Goal: Transaction & Acquisition: Obtain resource

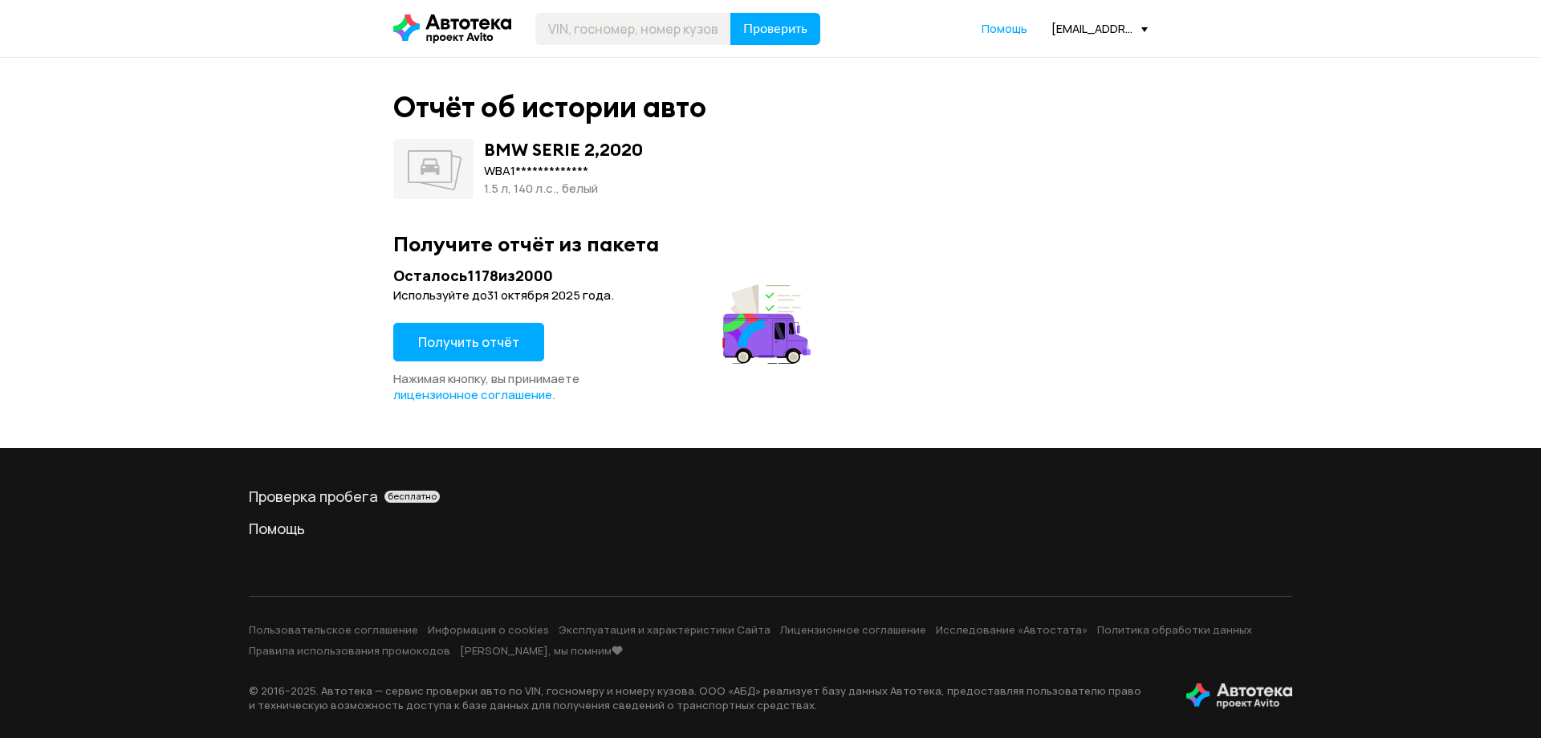
click at [464, 340] on span "Получить отчёт" at bounding box center [468, 342] width 101 height 18
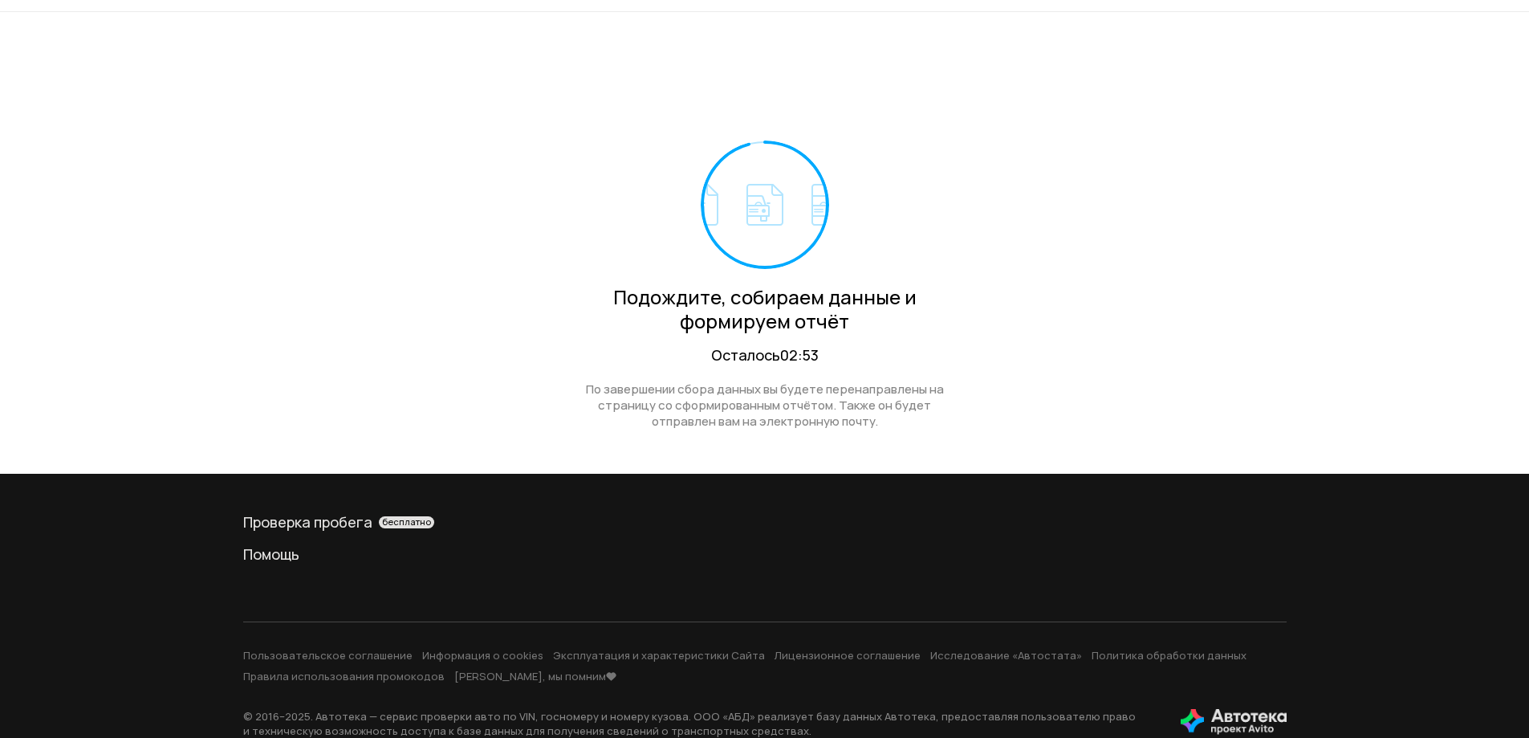
scroll to position [71, 0]
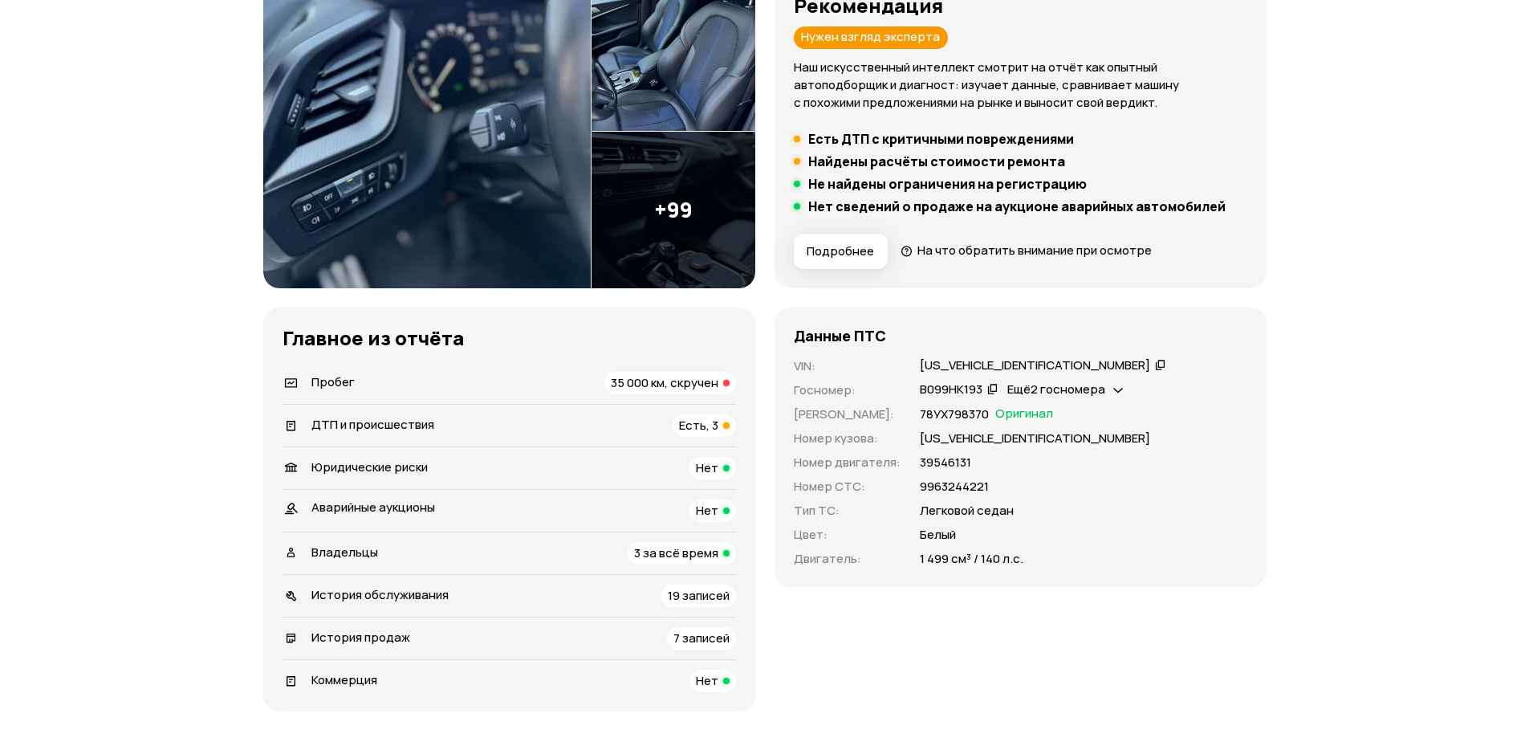
click at [633, 378] on span "35 000 км, скручен" at bounding box center [665, 382] width 108 height 17
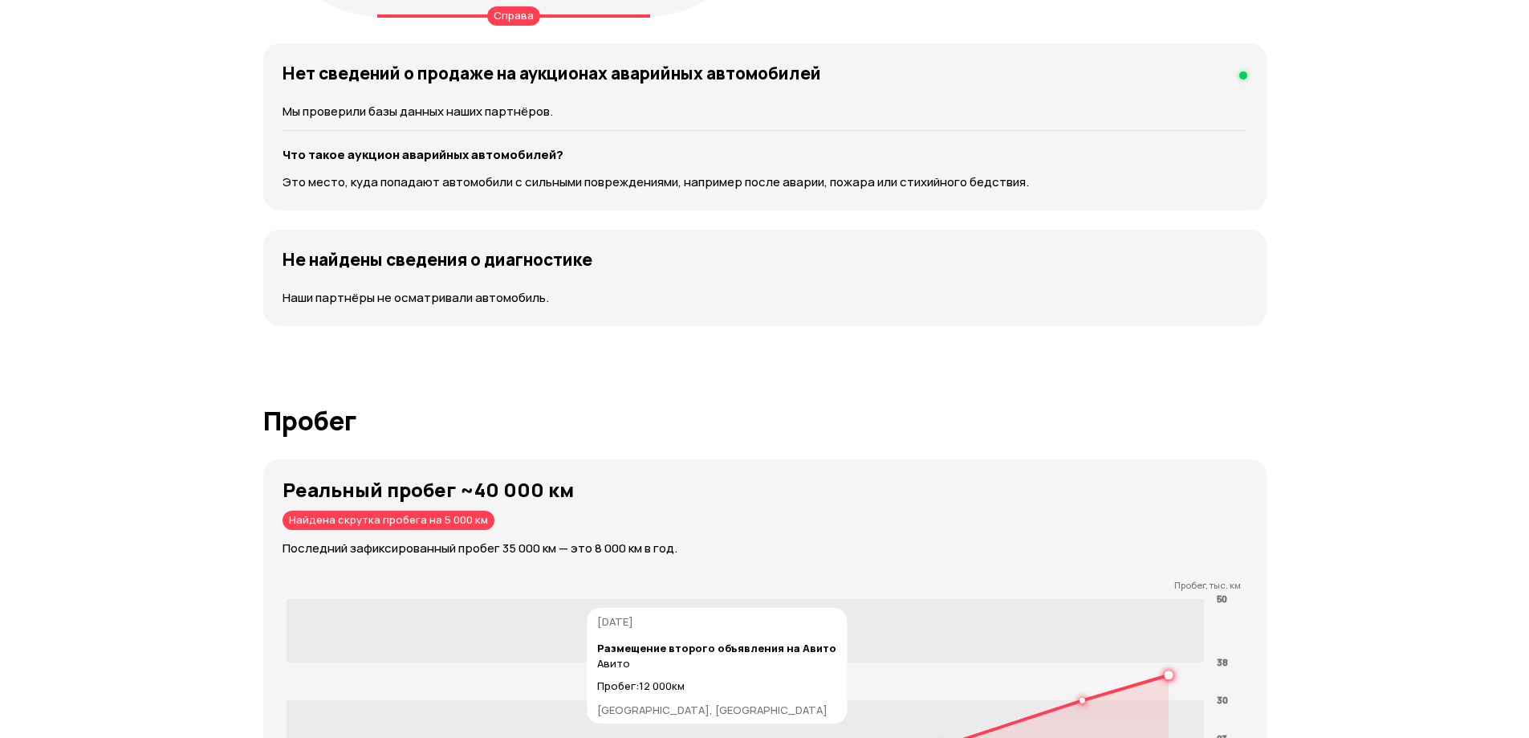
scroll to position [2495, 0]
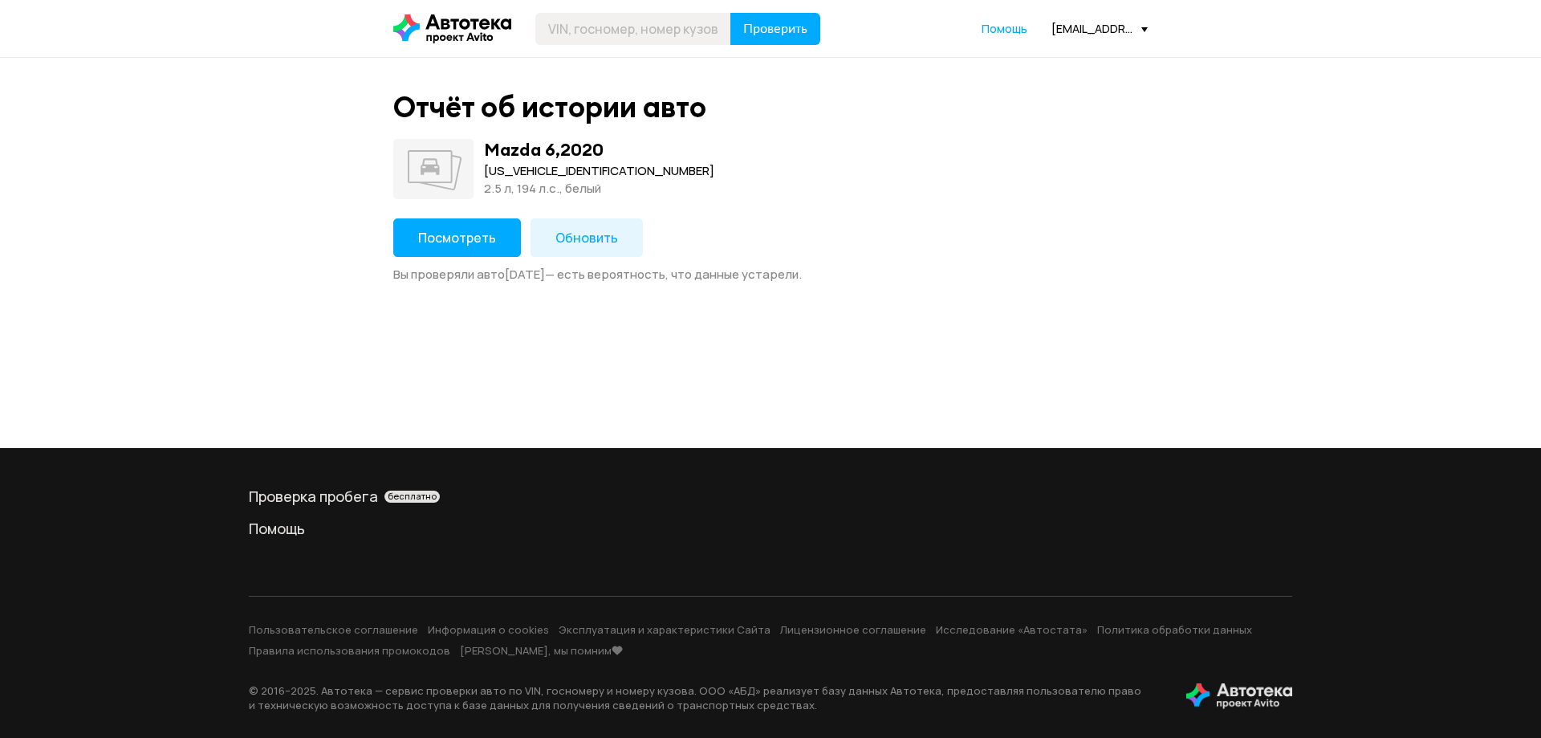
click at [439, 258] on div "Посмотреть Обновить Вы проверяли авто [DATE] — есть вероятность, что данные уст…" at bounding box center [770, 250] width 755 height 64
click at [440, 244] on span "Посмотреть" at bounding box center [457, 238] width 78 height 18
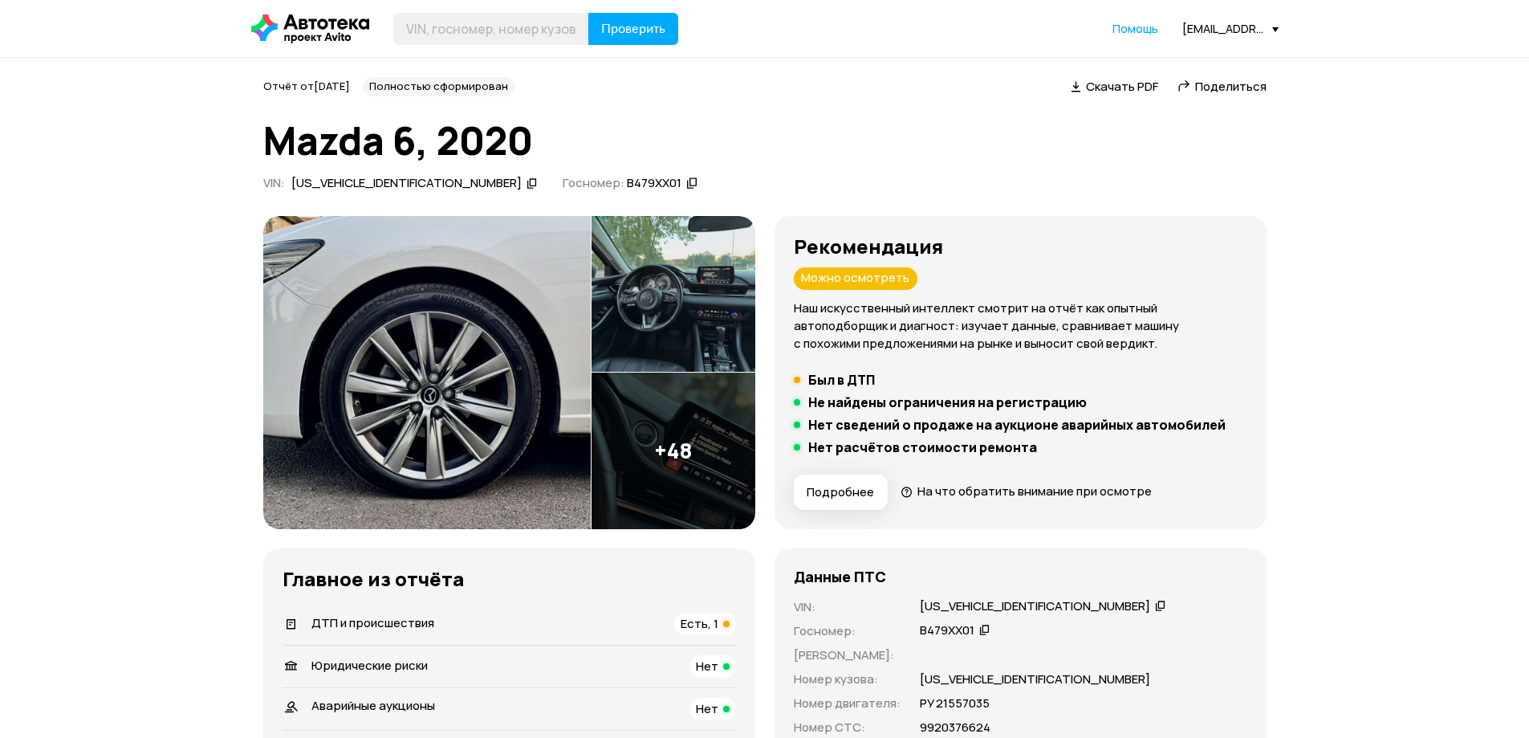
click at [668, 619] on div "ДТП и происшествия Есть, 1" at bounding box center [510, 624] width 454 height 22
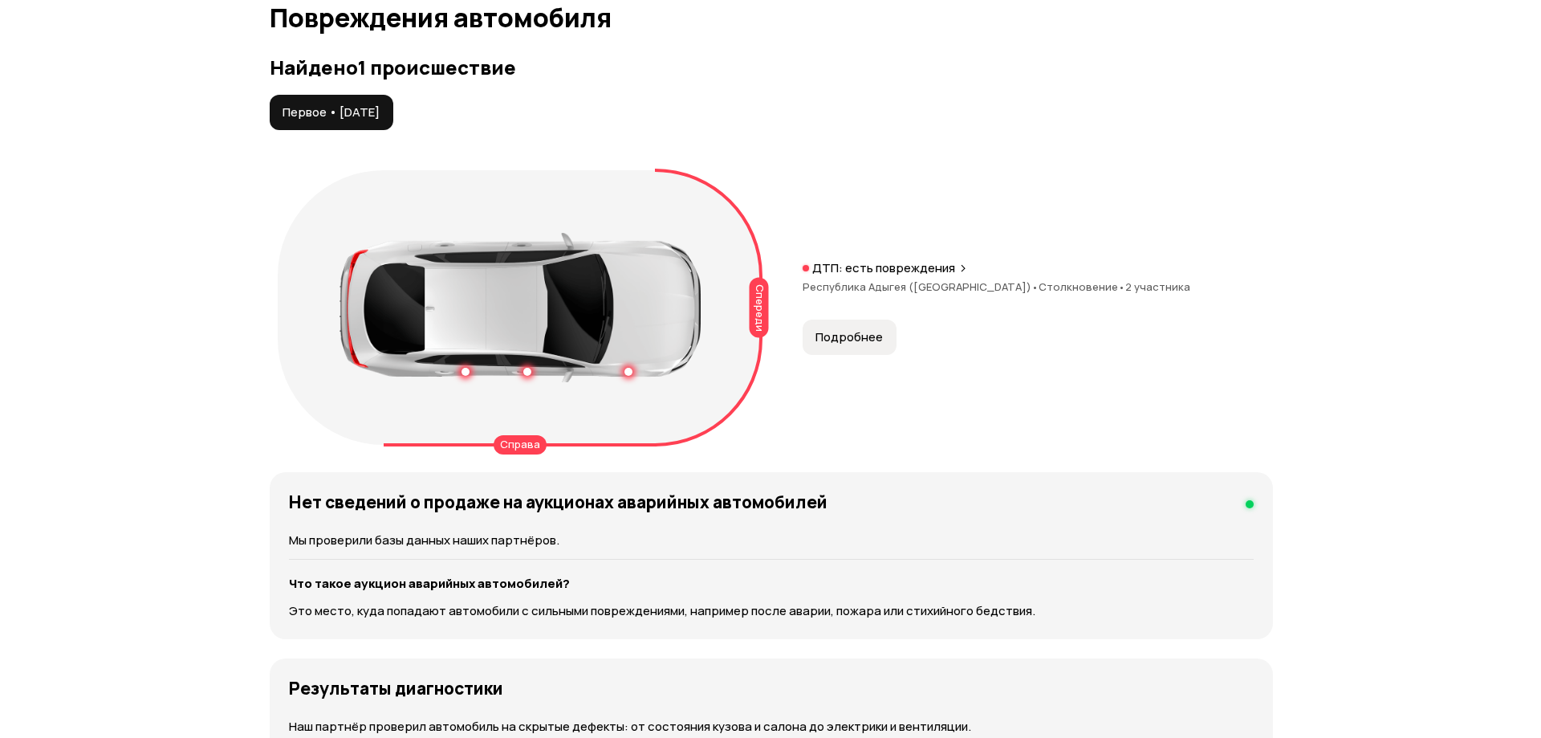
scroll to position [1663, 0]
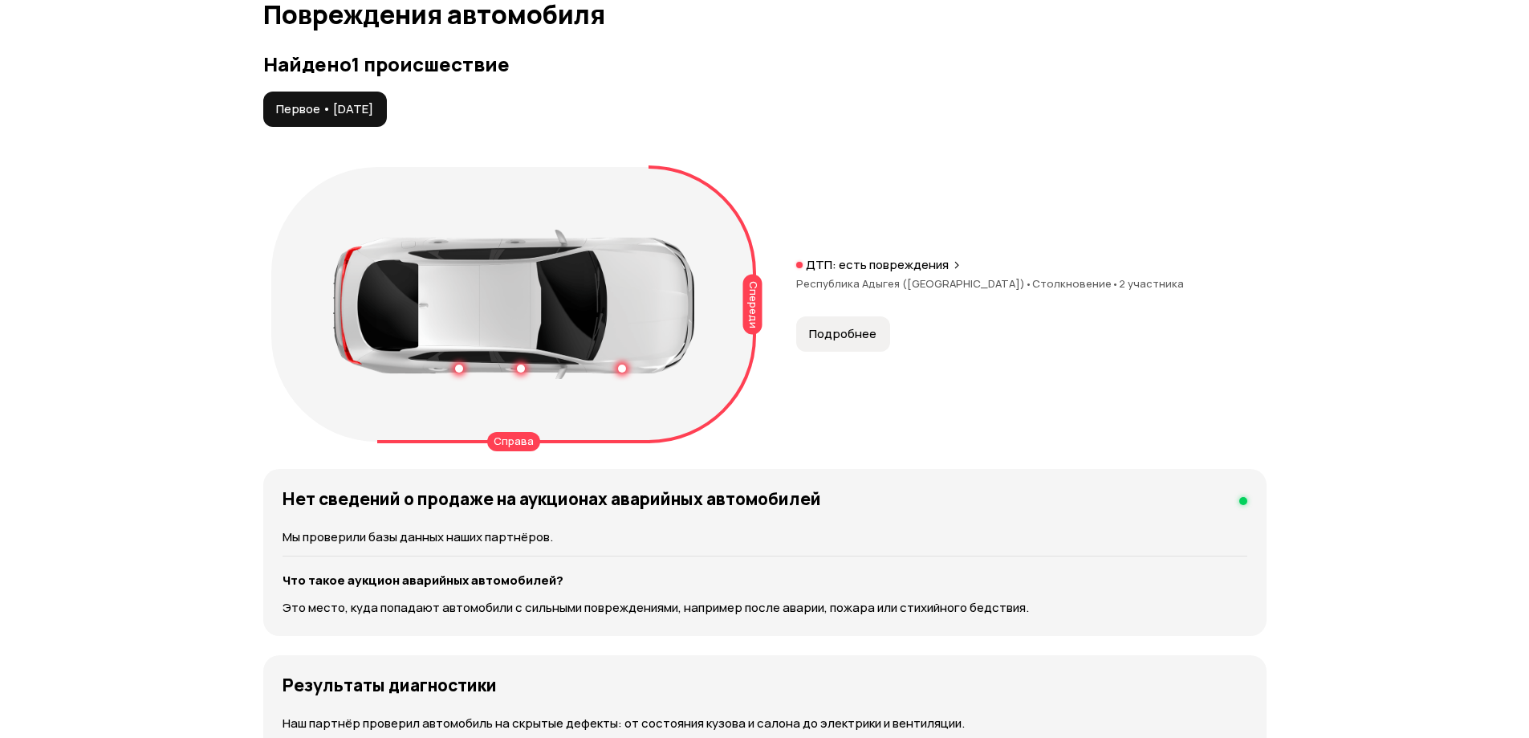
click at [840, 339] on span "Подробнее" at bounding box center [842, 334] width 67 height 16
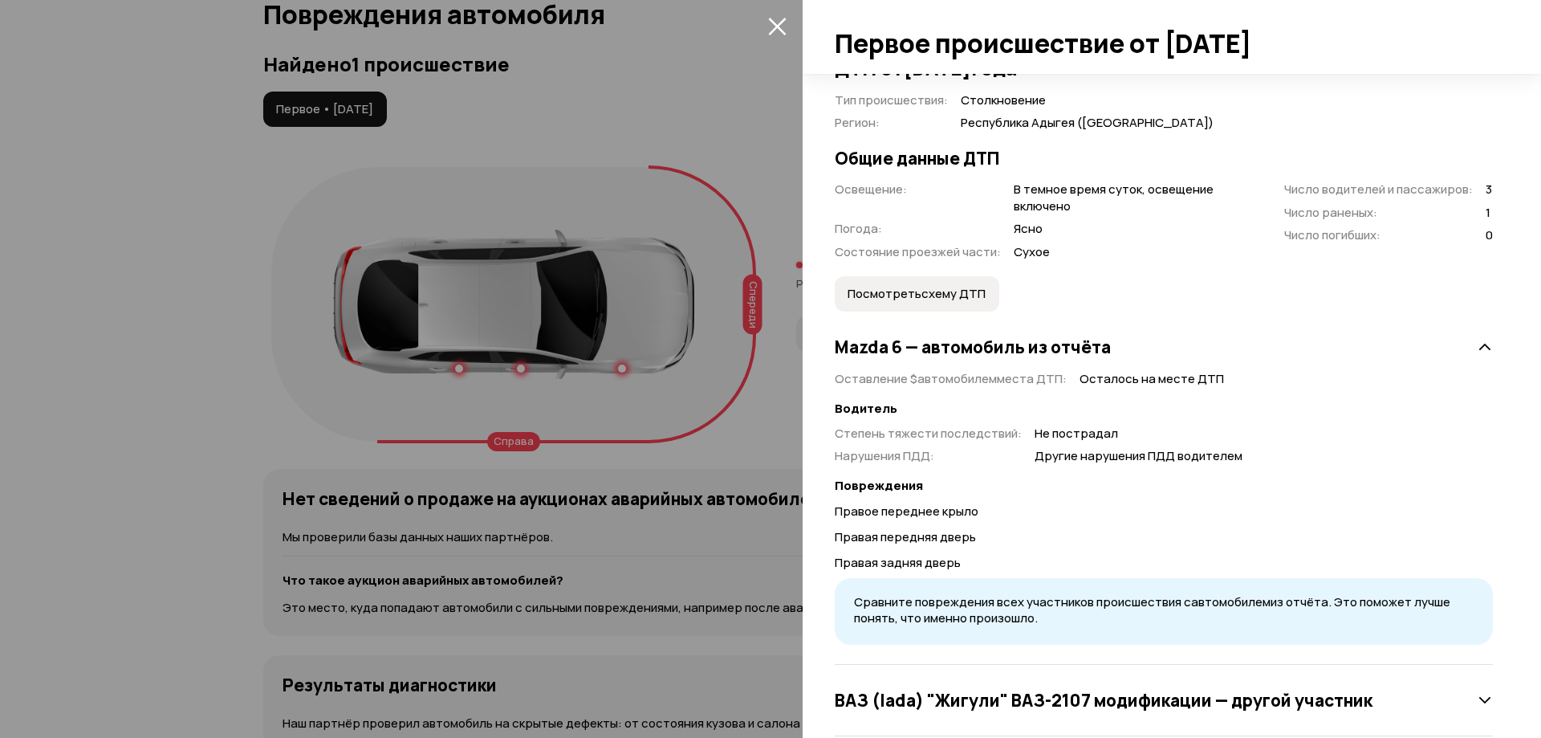
scroll to position [386, 0]
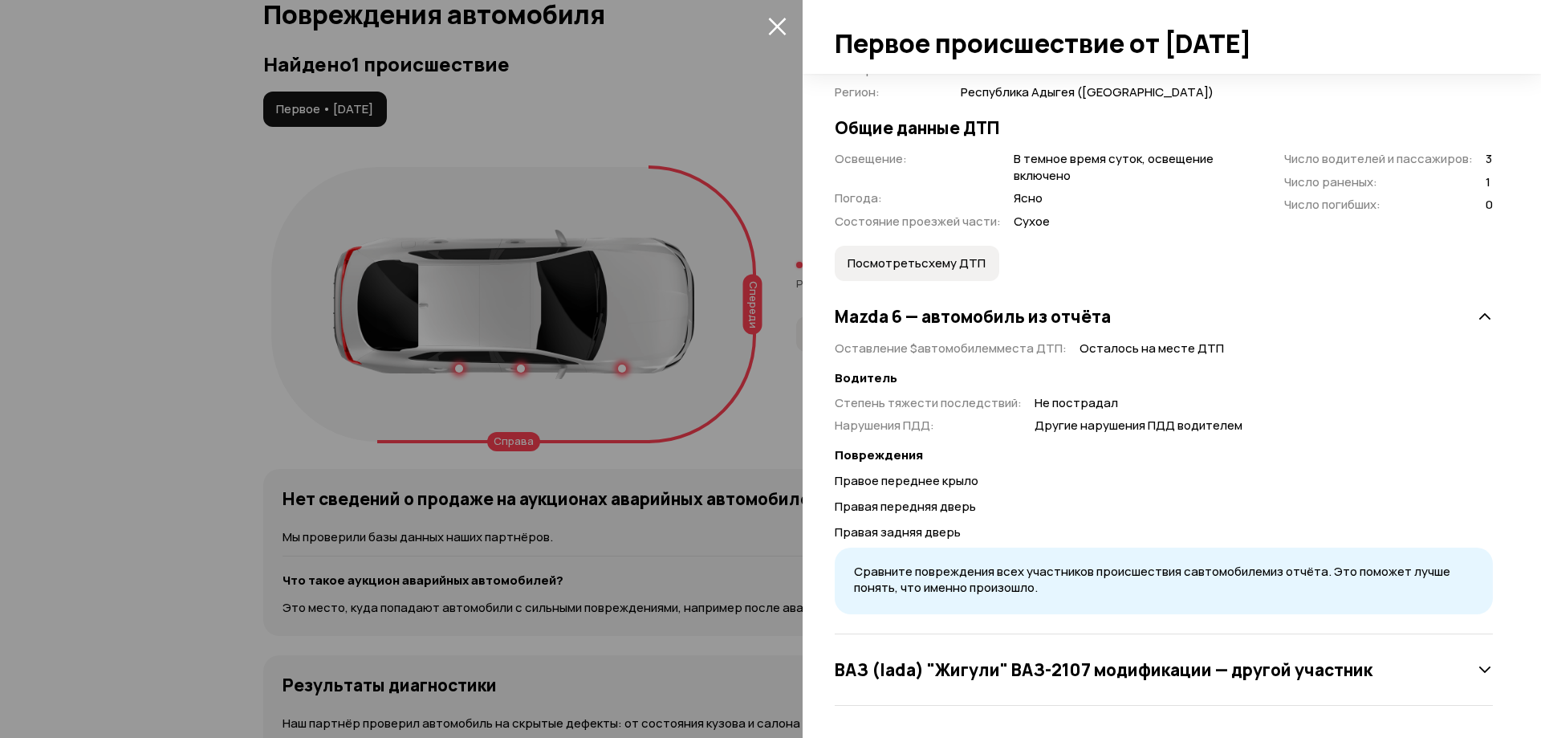
click at [1255, 663] on h3 "ВАЗ (lada) "Жигули" ВАЗ-2107 модификации — другой участник" at bounding box center [1104, 669] width 538 height 21
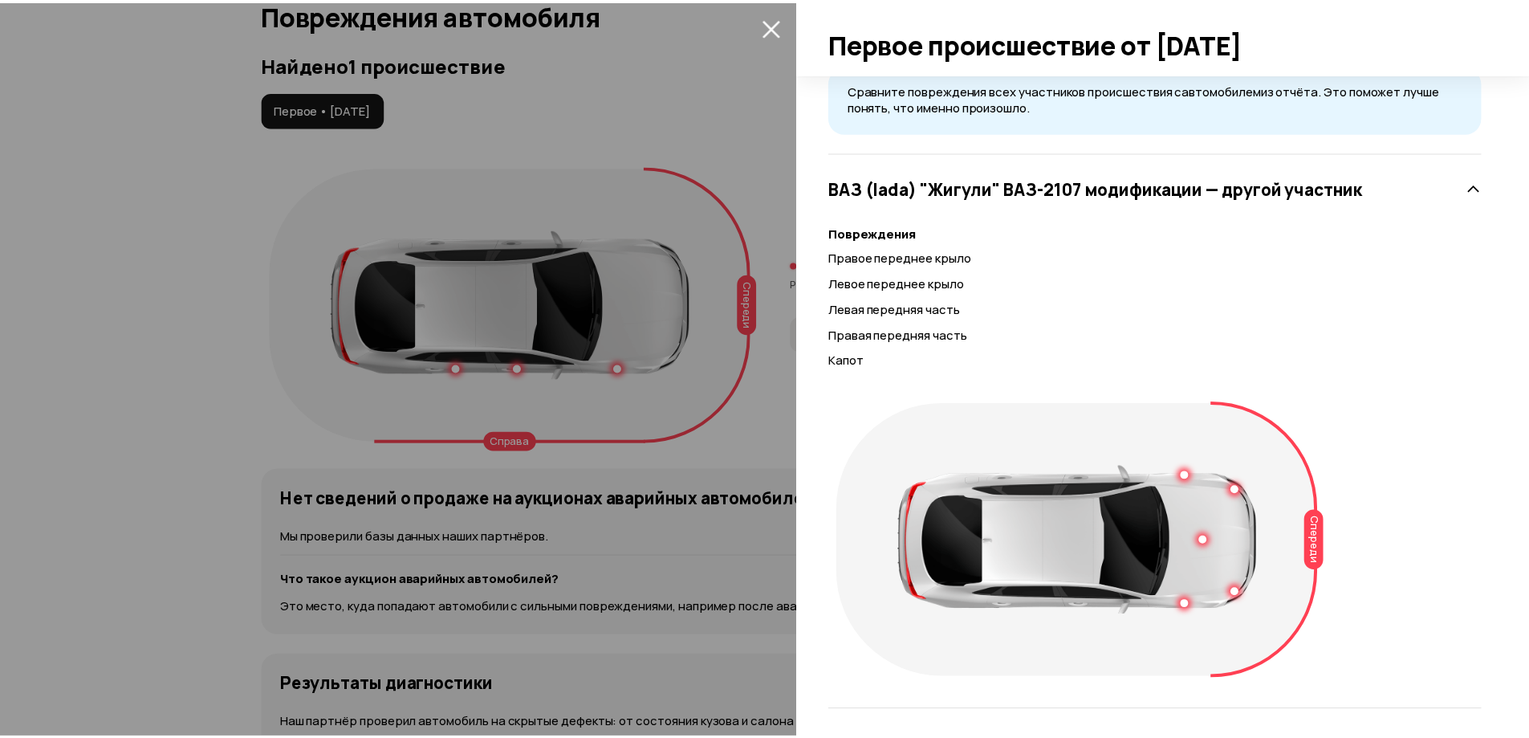
scroll to position [873, 0]
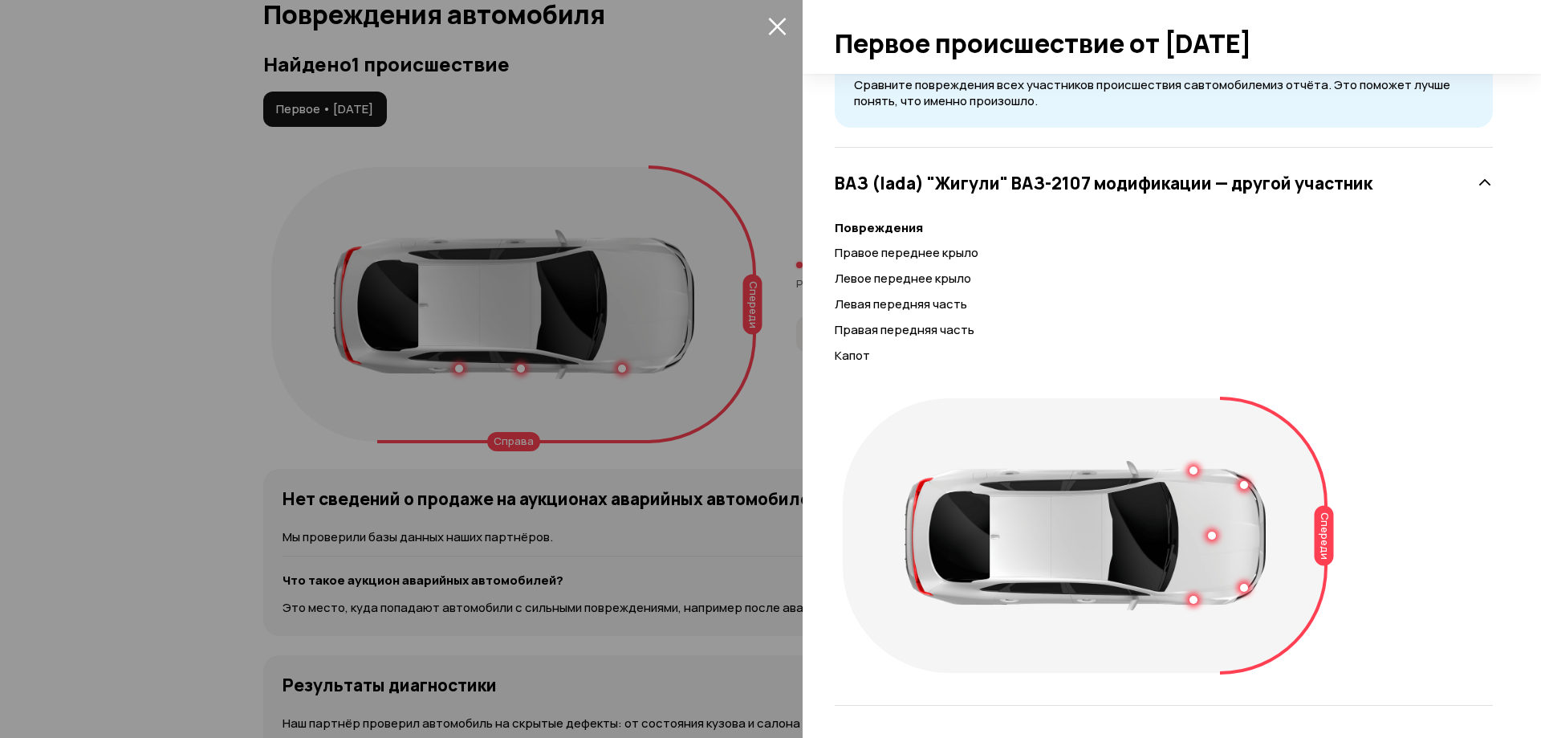
click at [741, 268] on div at bounding box center [770, 369] width 1541 height 738
